Goal: Information Seeking & Learning: Learn about a topic

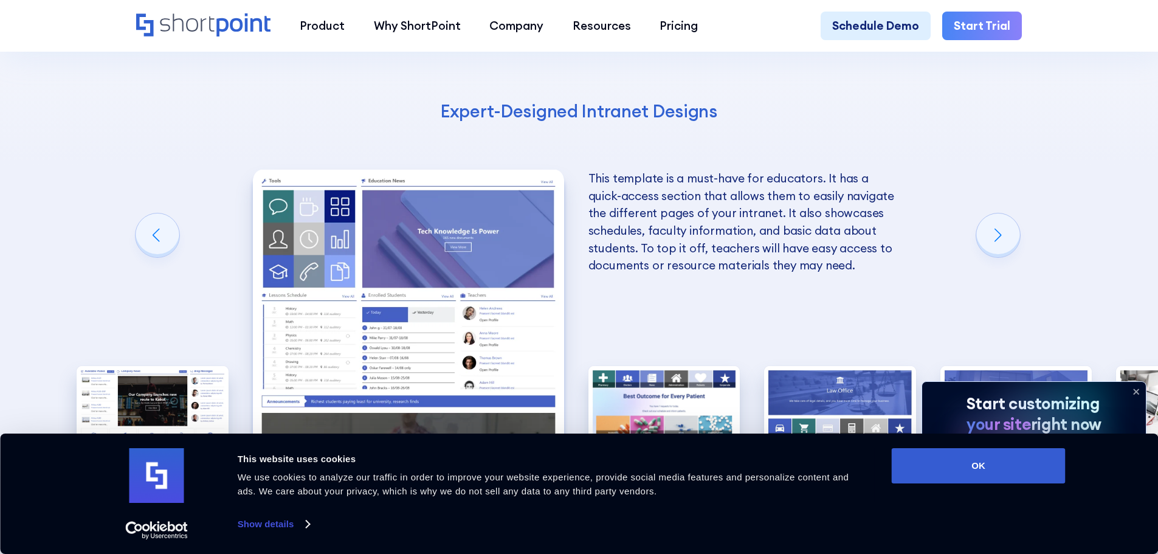
scroll to position [2370, 0]
click at [1021, 457] on button "OK" at bounding box center [979, 465] width 174 height 35
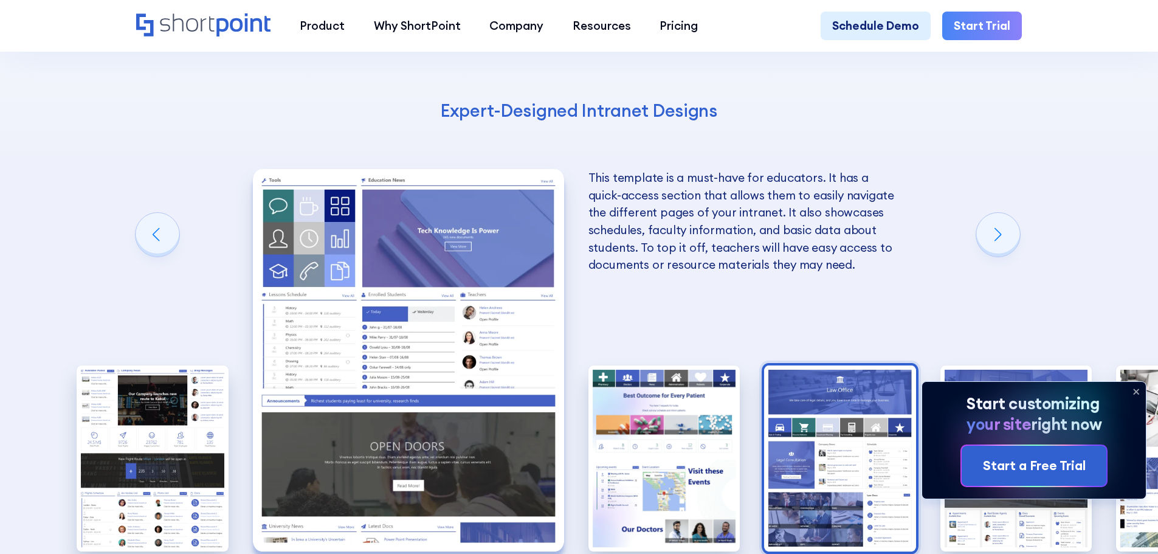
scroll to position [0, 0]
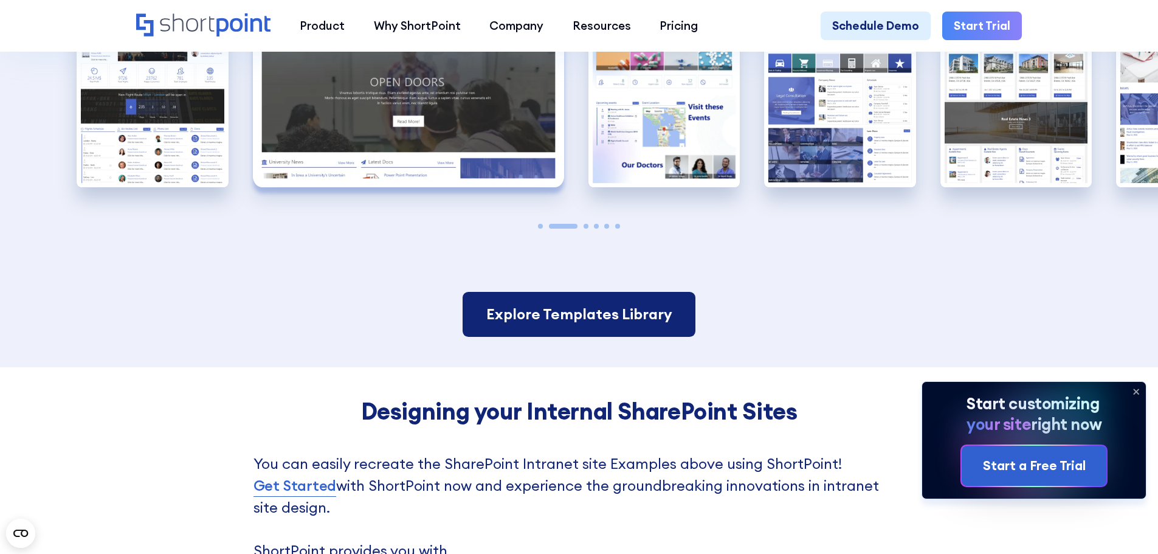
click at [494, 292] on link "Explore Templates Library" at bounding box center [579, 314] width 232 height 45
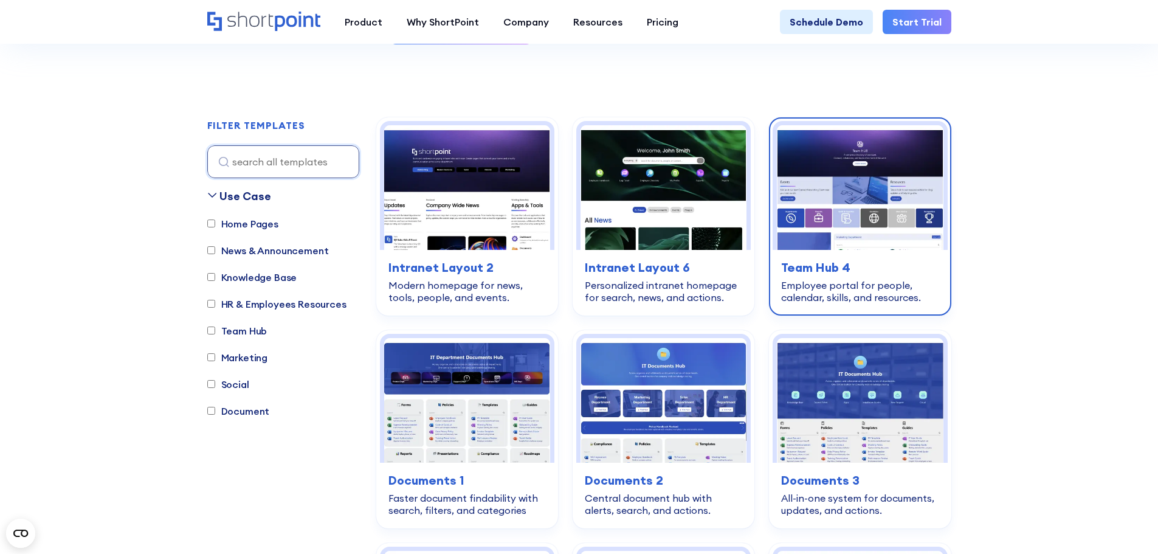
scroll to position [303, 0]
click at [832, 260] on h3 "Team Hub 4" at bounding box center [859, 267] width 157 height 18
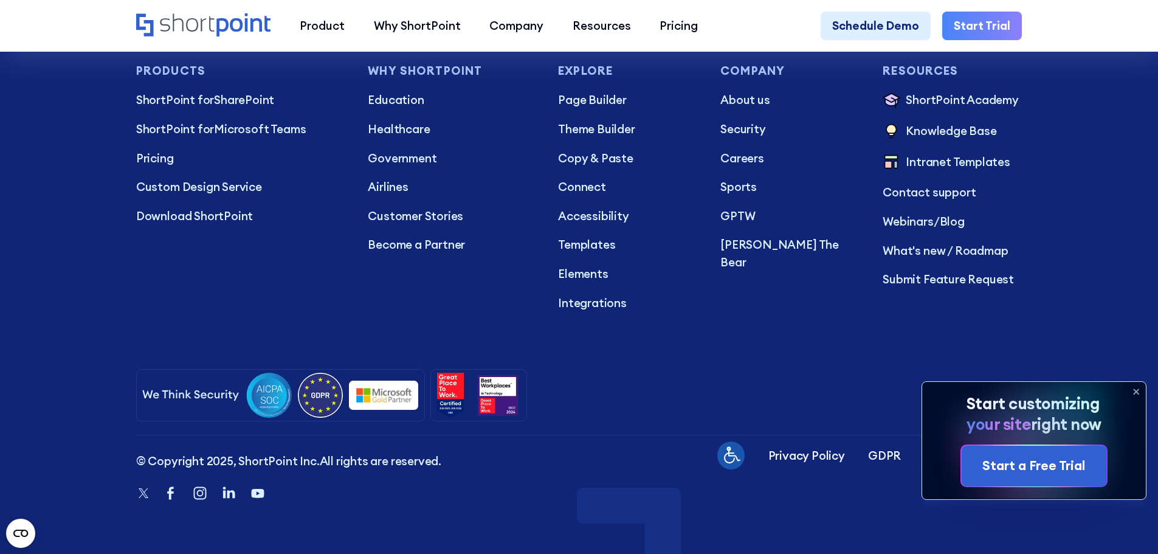
scroll to position [4903, 0]
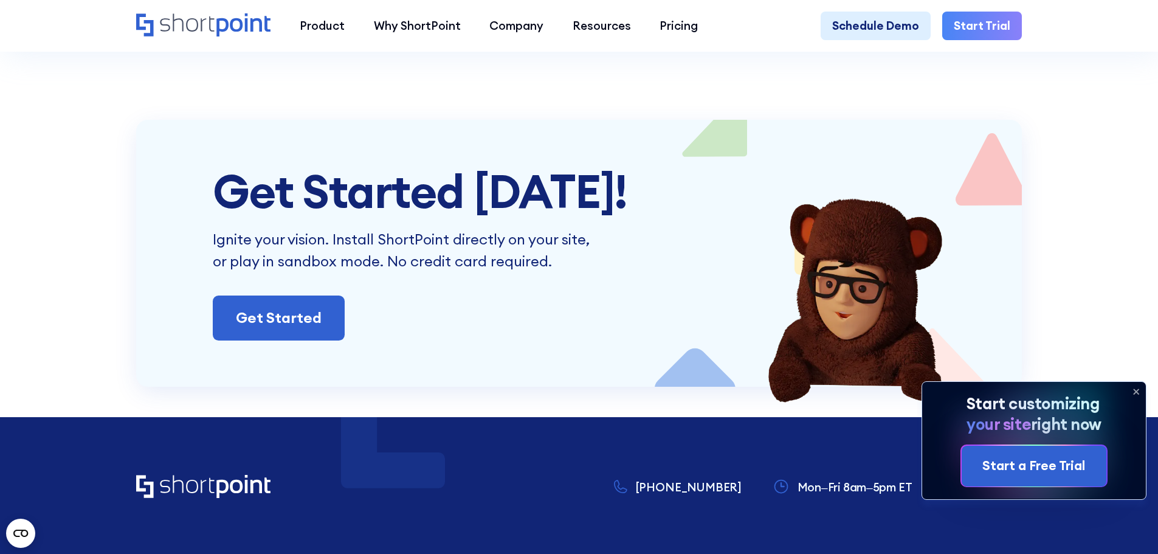
scroll to position [4376, 0]
